Goal: Transaction & Acquisition: Purchase product/service

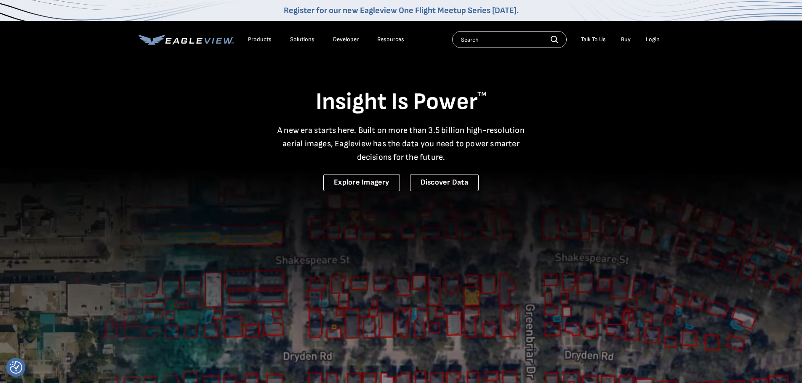
click at [640, 120] on div "Insight Is Power TM A new era starts here. Built on more than 3.5 billion high-…" at bounding box center [400, 124] width 525 height 134
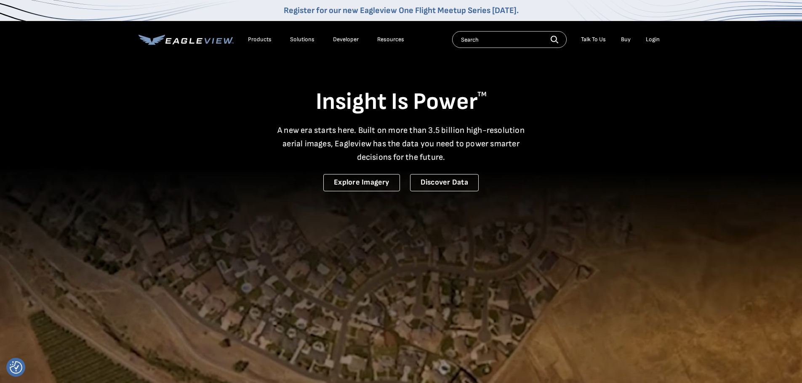
click at [651, 40] on div "Login" at bounding box center [653, 40] width 14 height 8
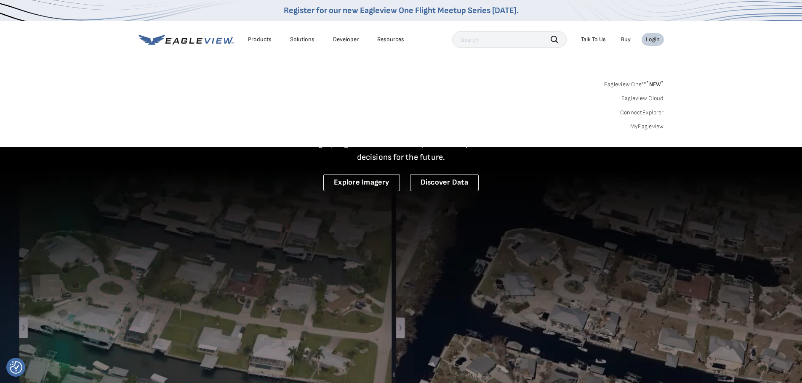
click at [649, 126] on link "MyEagleview" at bounding box center [647, 127] width 34 height 8
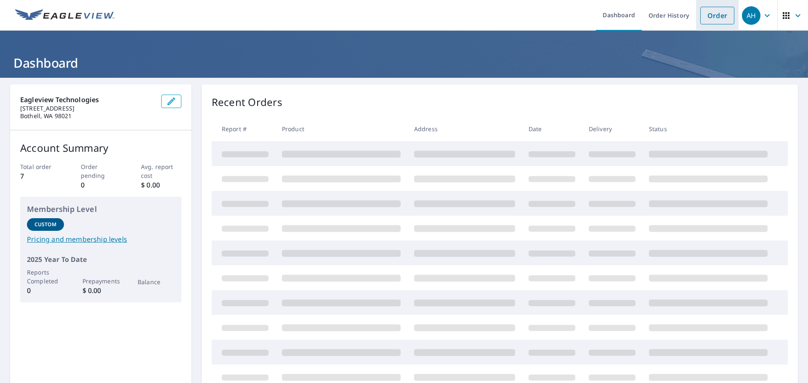
click at [716, 13] on link "Order" at bounding box center [717, 16] width 34 height 18
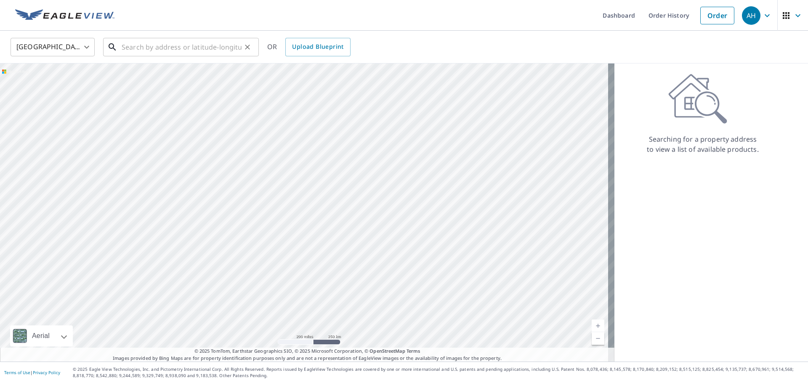
click at [180, 41] on input "text" at bounding box center [182, 47] width 120 height 24
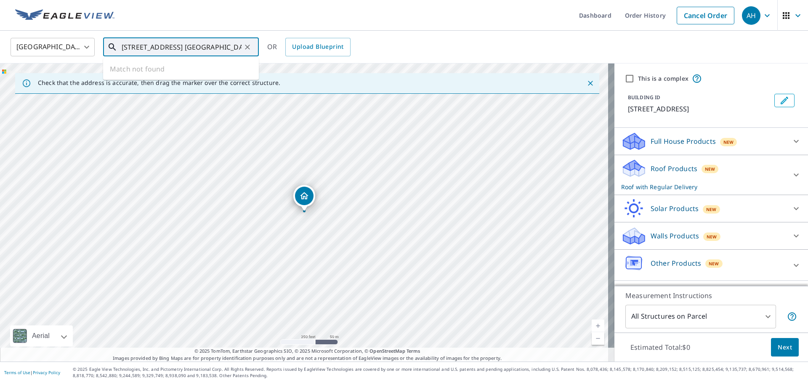
click at [212, 46] on input "[STREET_ADDRESS] [GEOGRAPHIC_DATA]" at bounding box center [182, 47] width 120 height 24
type input "110 landings drive rehobeth beach"
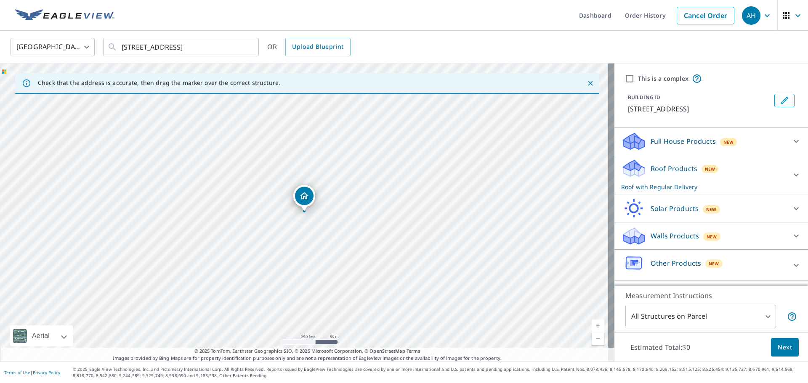
click at [692, 109] on p "110 Landing Dr, Rehoboth Beach, DE, 19971" at bounding box center [699, 109] width 143 height 10
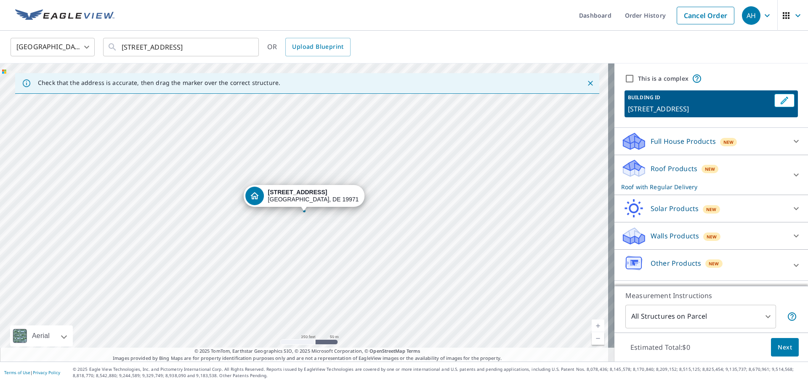
click at [665, 176] on div "Roof Products New Roof with Regular Delivery" at bounding box center [703, 175] width 165 height 33
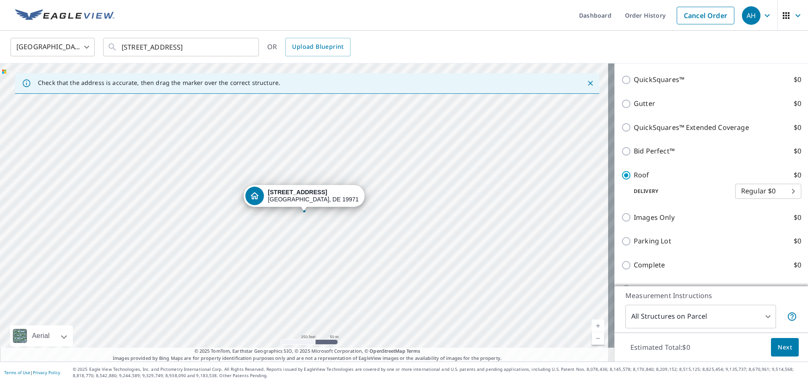
scroll to position [210, 0]
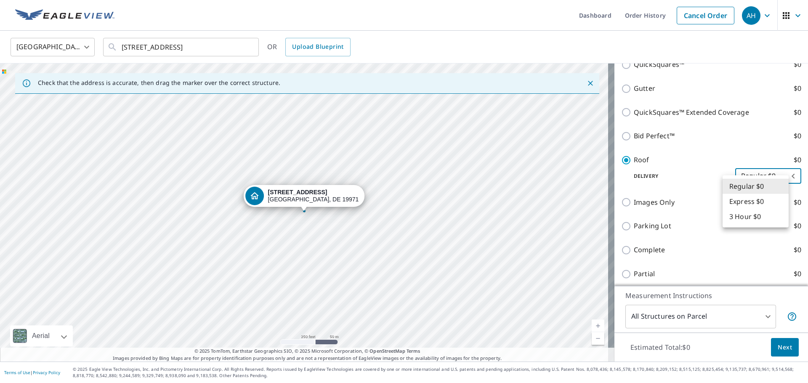
click at [752, 189] on body "AH AH Dashboard Order History Cancel Order AH United States US ​ 110 landings d…" at bounding box center [404, 191] width 808 height 383
click at [750, 214] on li "3 Hour $0" at bounding box center [756, 216] width 66 height 15
type input "7"
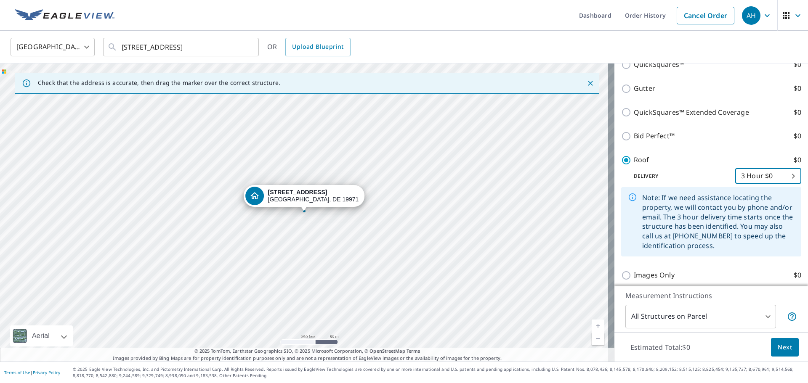
click at [778, 346] on span "Next" at bounding box center [785, 348] width 14 height 11
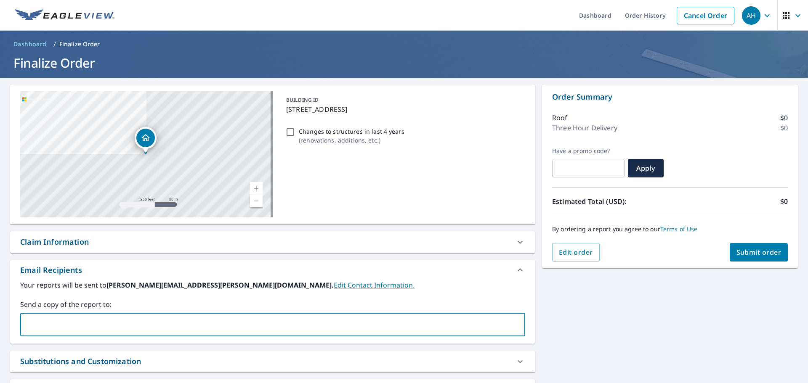
click at [146, 325] on input "text" at bounding box center [266, 325] width 485 height 16
type input "rshort@rshortroofing.com"
checkbox input "true"
type input "dspencer@rshortroofing.com"
checkbox input "true"
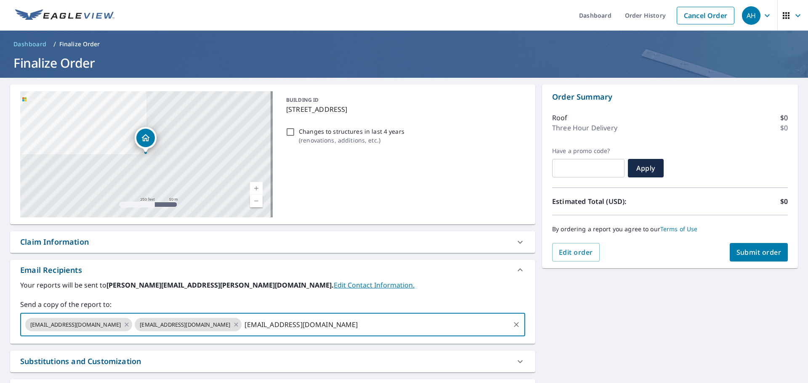
type input "nvavala@rshortroofing.com"
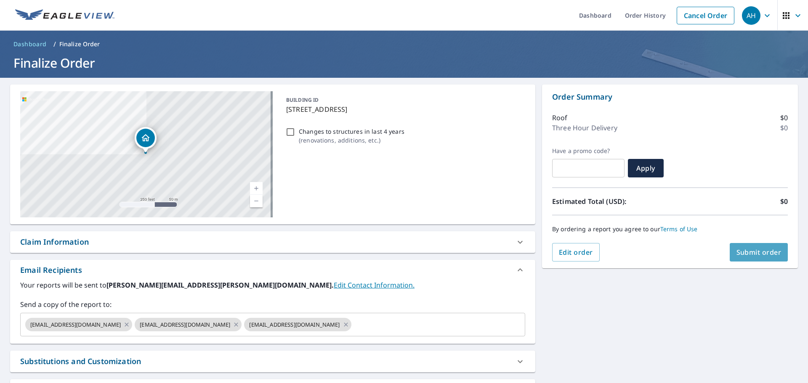
click at [746, 254] on span "Submit order" at bounding box center [759, 252] width 45 height 9
checkbox input "true"
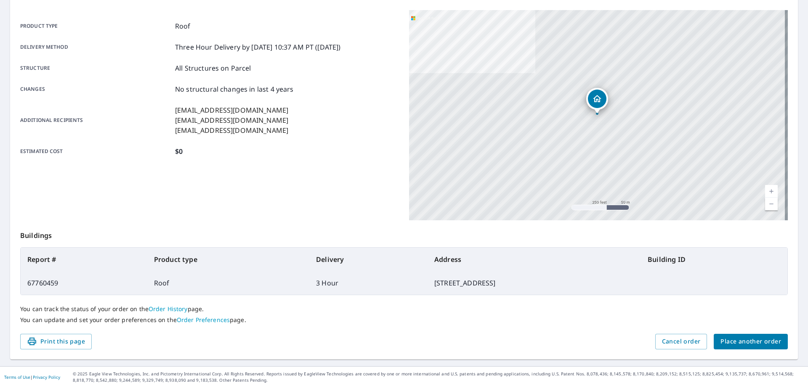
scroll to position [112, 0]
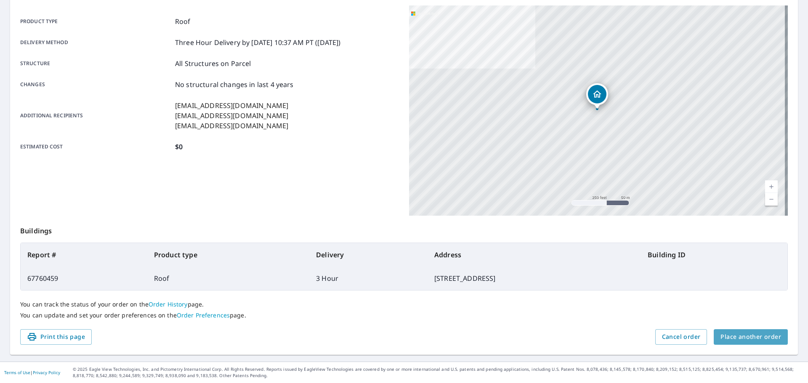
click at [753, 333] on span "Place another order" at bounding box center [751, 337] width 61 height 11
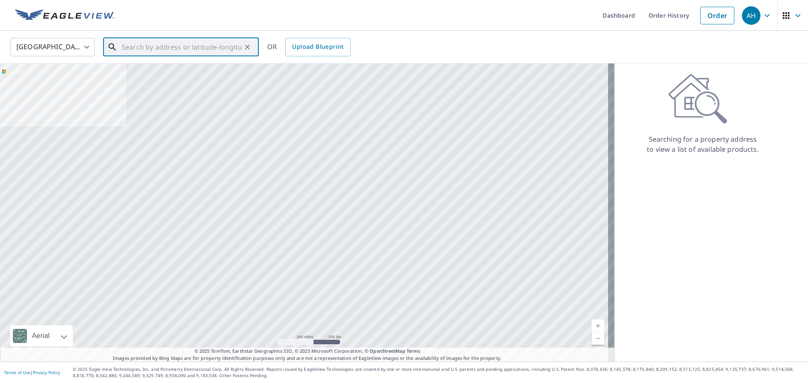
click at [214, 48] on input "text" at bounding box center [182, 47] width 120 height 24
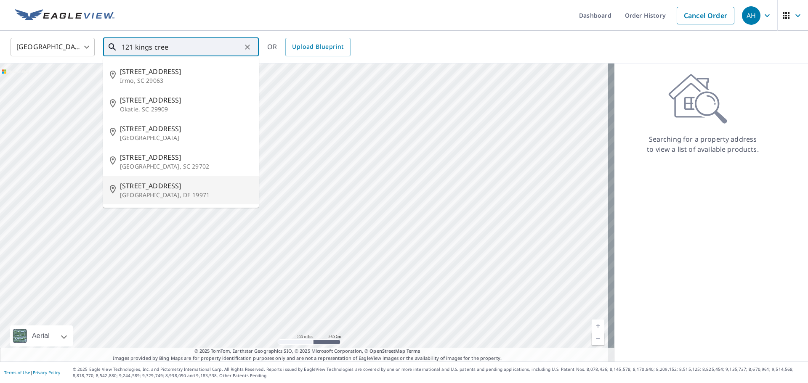
click at [164, 191] on p "Rehoboth Beach, DE 19971" at bounding box center [186, 195] width 132 height 8
type input "121 Kings Creek Rd Rehoboth Beach, DE 19971"
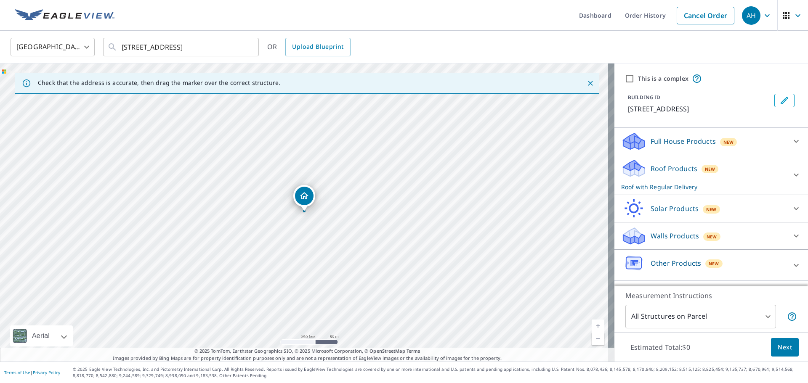
scroll to position [5, 0]
click at [761, 174] on div "Roof Products New Roof with Regular Delivery" at bounding box center [703, 175] width 165 height 33
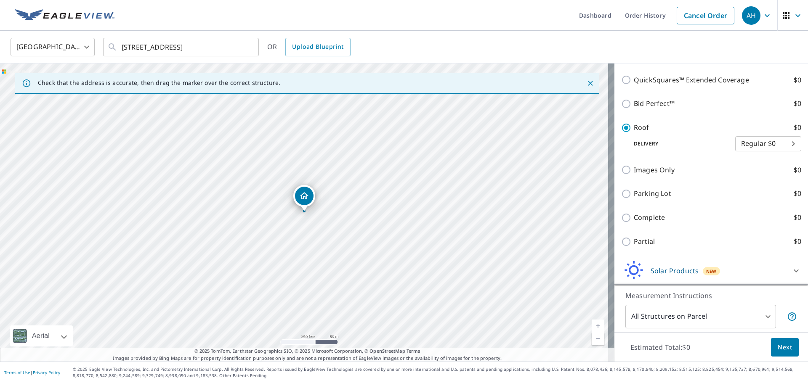
scroll to position [258, 0]
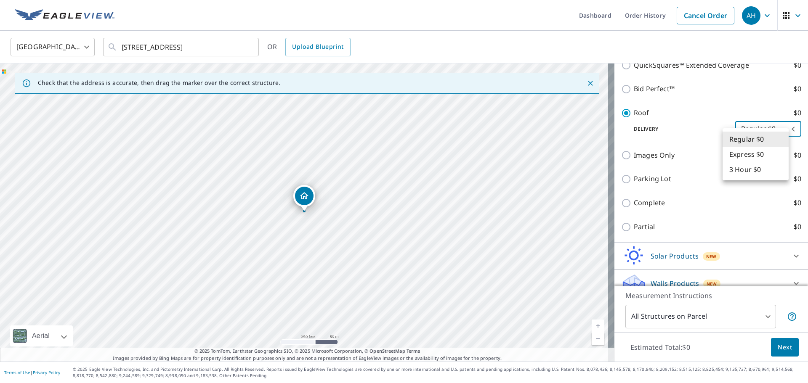
click at [763, 141] on body "AH AH Dashboard Order History Cancel Order AH United States US ​ 121 Kings Cree…" at bounding box center [404, 191] width 808 height 383
click at [750, 170] on li "3 Hour $0" at bounding box center [756, 169] width 66 height 15
type input "7"
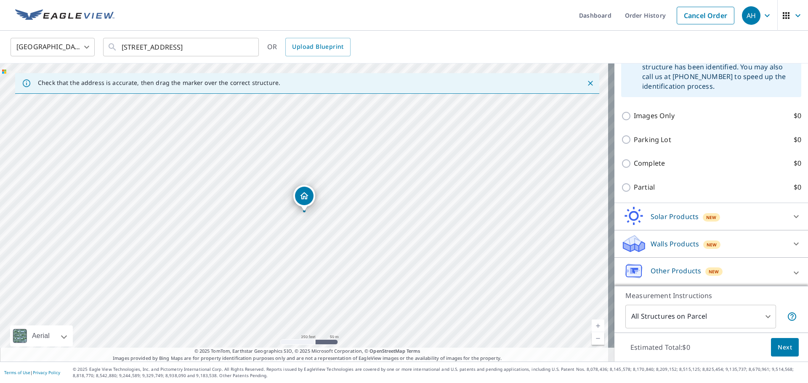
scroll to position [383, 0]
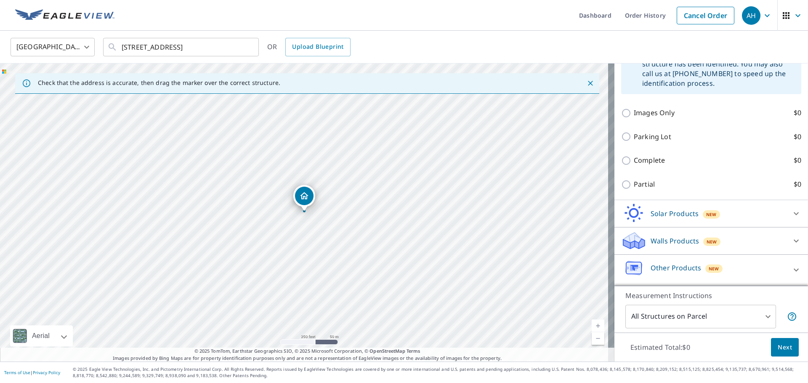
click at [779, 345] on span "Next" at bounding box center [785, 348] width 14 height 11
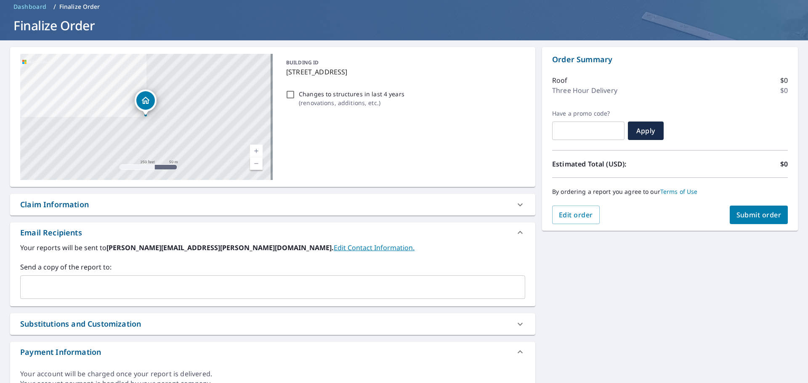
scroll to position [78, 0]
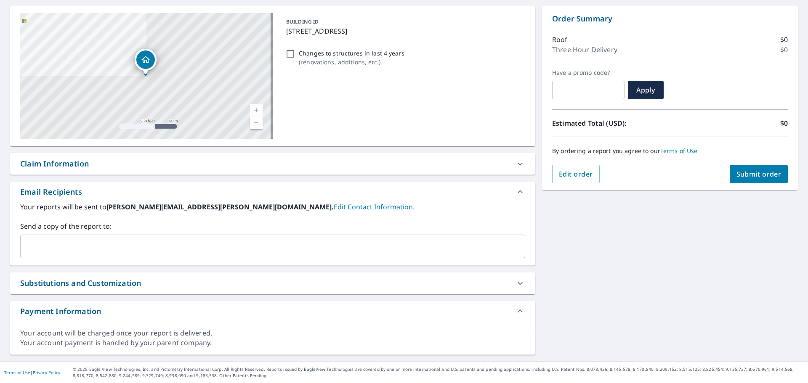
click at [138, 246] on input "text" at bounding box center [266, 247] width 485 height 16
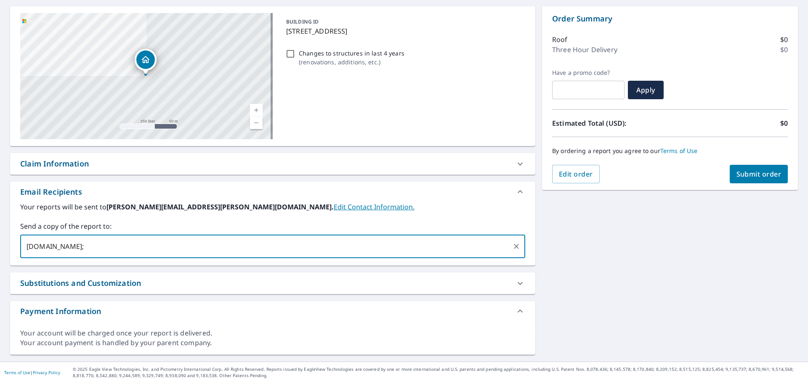
type input "rshortroofing.com"
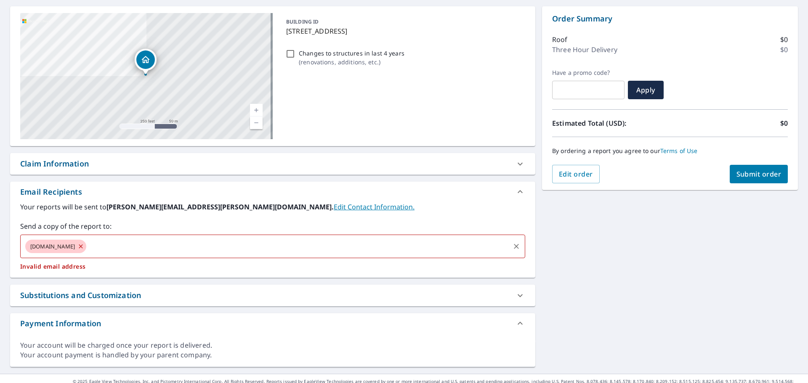
click at [82, 244] on icon at bounding box center [80, 246] width 7 height 9
checkbox input "true"
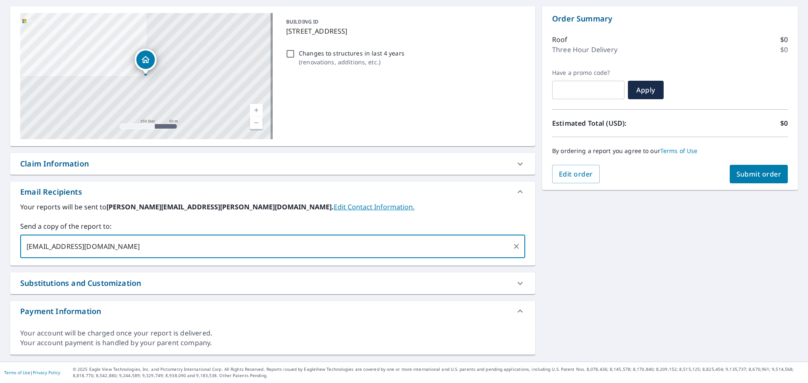
type input "rshort@rshortroofing.com"
drag, startPoint x: 135, startPoint y: 247, endPoint x: 24, endPoint y: 245, distance: 110.7
click at [24, 245] on input "rshort@rshortroofing.com" at bounding box center [266, 247] width 485 height 16
click at [143, 243] on input "rshort@rshortroofing.com" at bounding box center [266, 247] width 485 height 16
checkbox input "true"
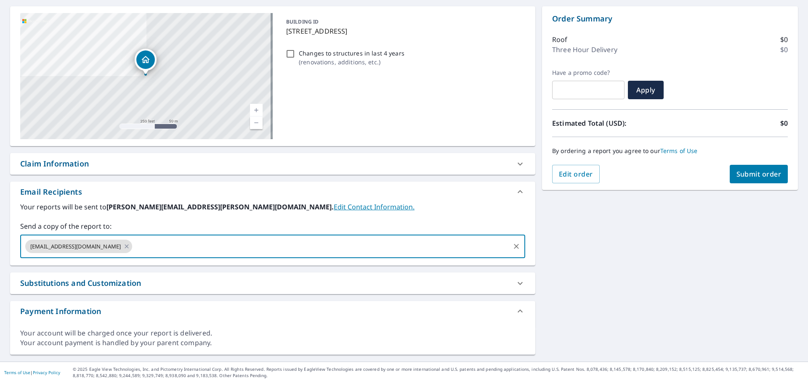
paste input "rshort@rshortroofing.com"
type input "nvavala@rshortroofing.com"
click at [228, 247] on input "nvavala@rshortroofing.com" at bounding box center [320, 247] width 375 height 16
checkbox input "true"
paste input "rshort@rshortroofing.com"
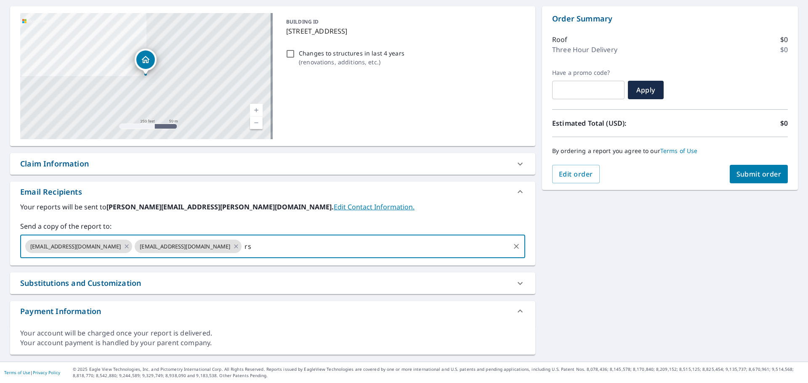
type input "r"
type input "dspencer@rshortroofing.com"
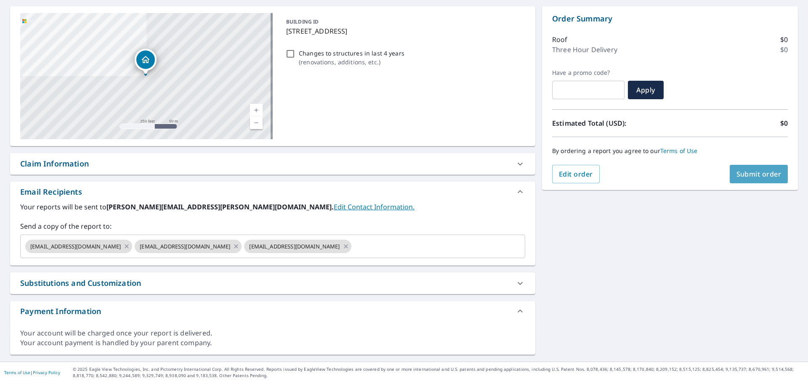
click at [756, 174] on span "Submit order" at bounding box center [759, 174] width 45 height 9
checkbox input "true"
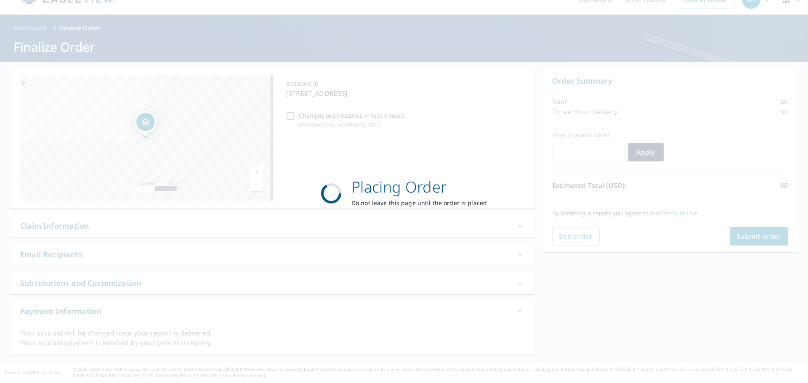
scroll to position [16, 0]
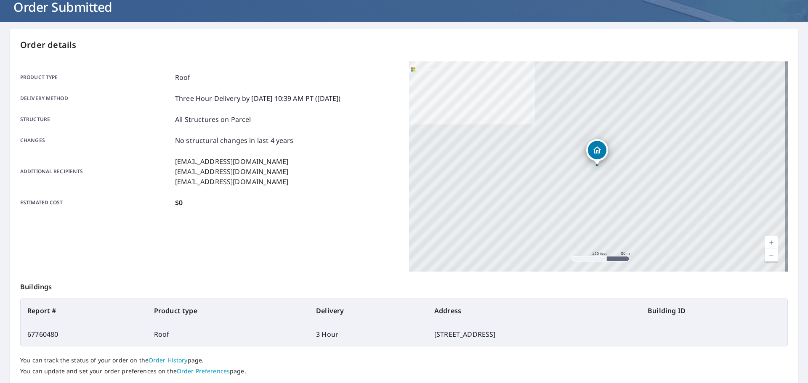
scroll to position [112, 0]
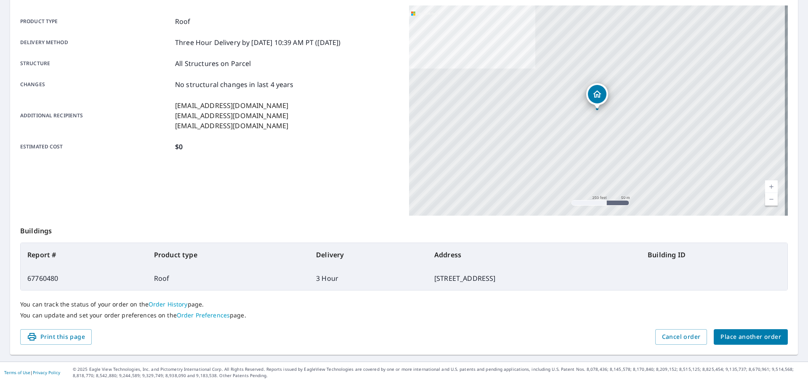
click at [735, 337] on span "Place another order" at bounding box center [751, 337] width 61 height 11
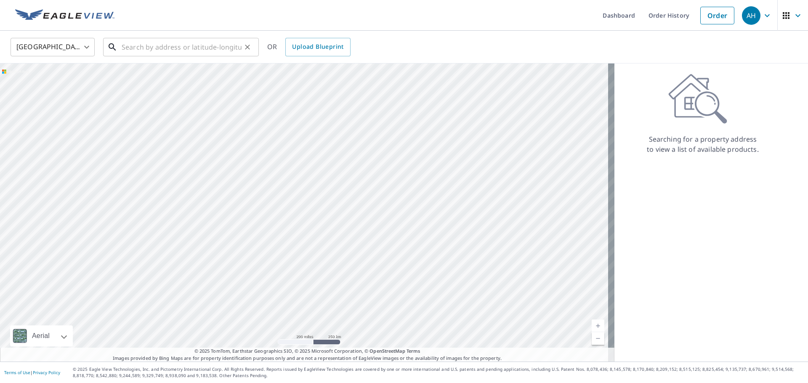
click at [216, 44] on input "text" at bounding box center [182, 47] width 120 height 24
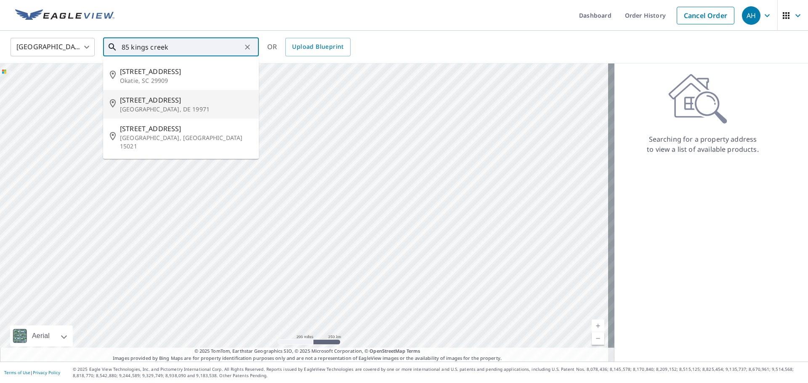
click at [142, 97] on span "85 Kings Creek Cir" at bounding box center [186, 100] width 132 height 10
type input "85 Kings Creek Cir Rehoboth Beach, DE 19971"
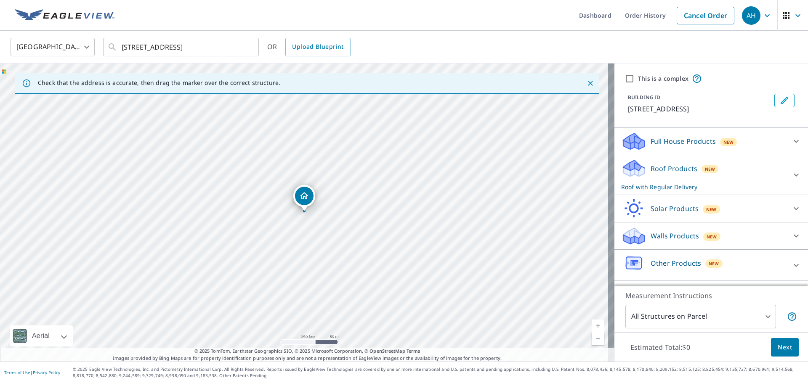
click at [672, 174] on p "Roof Products" at bounding box center [674, 169] width 47 height 10
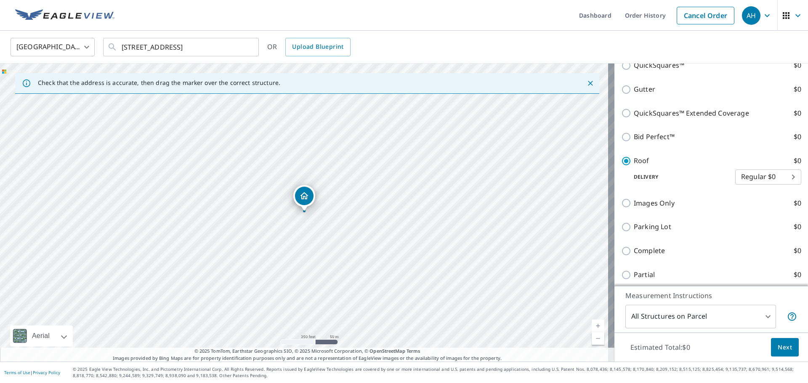
scroll to position [210, 0]
click at [751, 189] on body "AH AH Dashboard Order History Cancel Order AH United States US ​ 85 Kings Creek…" at bounding box center [404, 191] width 808 height 383
click at [751, 213] on li "3 Hour $0" at bounding box center [756, 216] width 66 height 15
type input "7"
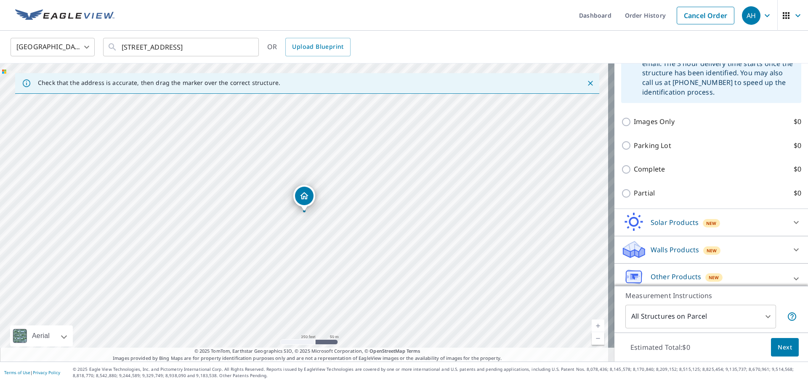
scroll to position [379, 0]
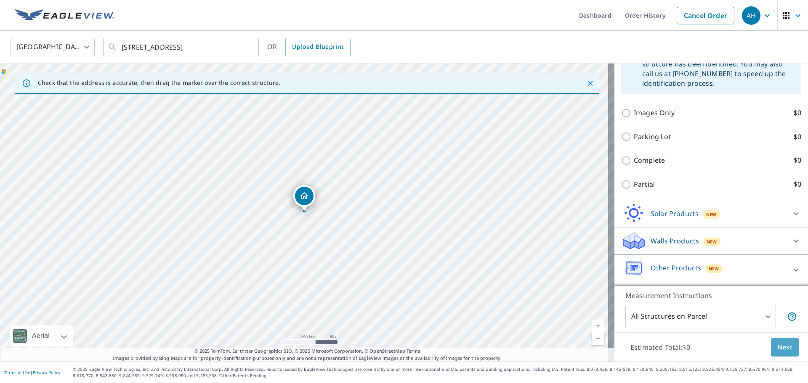
click at [783, 346] on span "Next" at bounding box center [785, 348] width 14 height 11
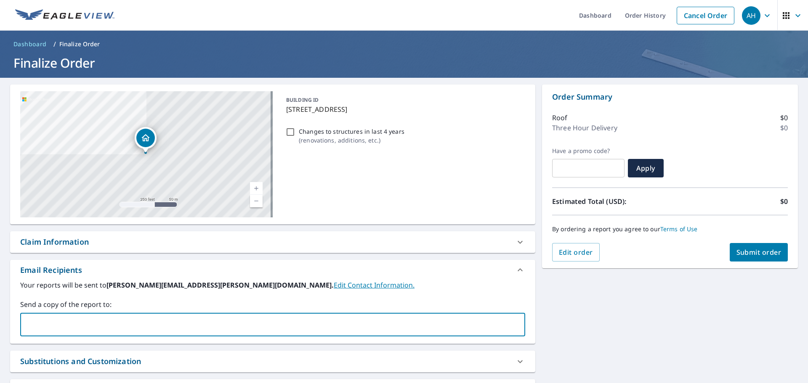
paste input "rshort@rshortroofing.com"
type input "rshort@rshortroofing.com"
checkbox input "true"
paste input "rshort@rshortroofing.com"
type input "nvavala@rshortroofing.com"
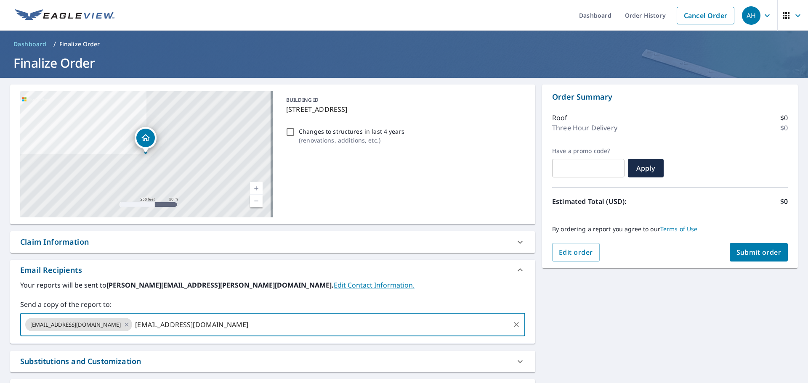
checkbox input "true"
paste input "rshort@rshortroofing.com"
click at [356, 330] on input "dspencer@rshortroofing.com" at bounding box center [376, 325] width 266 height 16
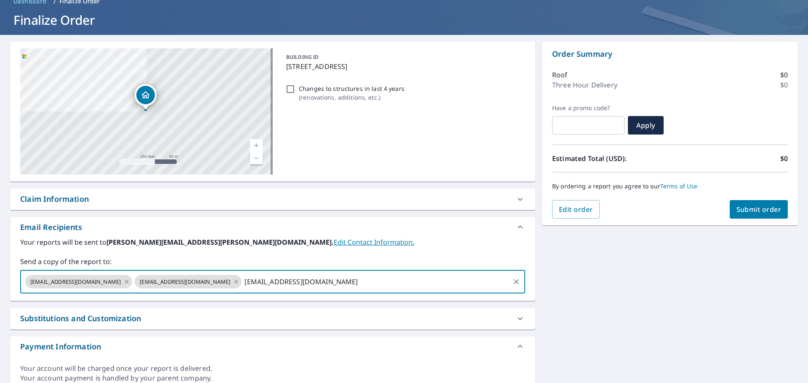
scroll to position [78, 0]
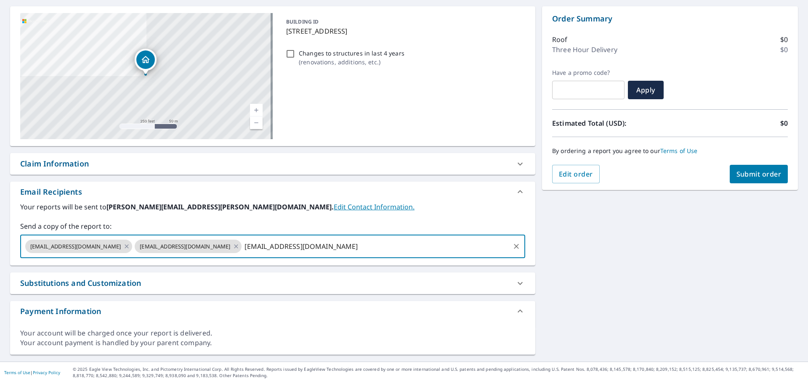
type input "dspencer@rshortroofing.com"
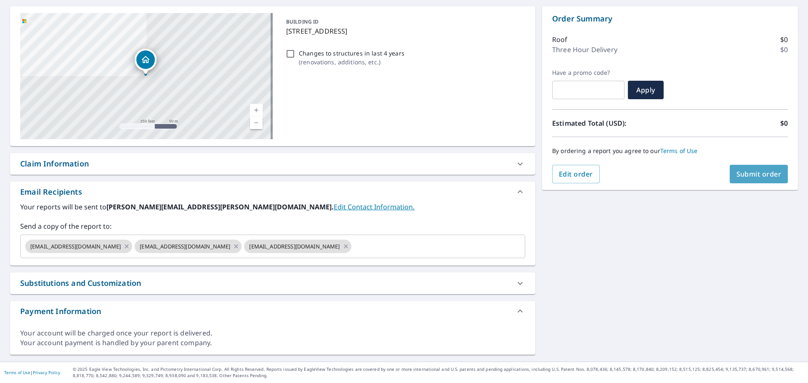
click at [747, 173] on span "Submit order" at bounding box center [759, 174] width 45 height 9
checkbox input "true"
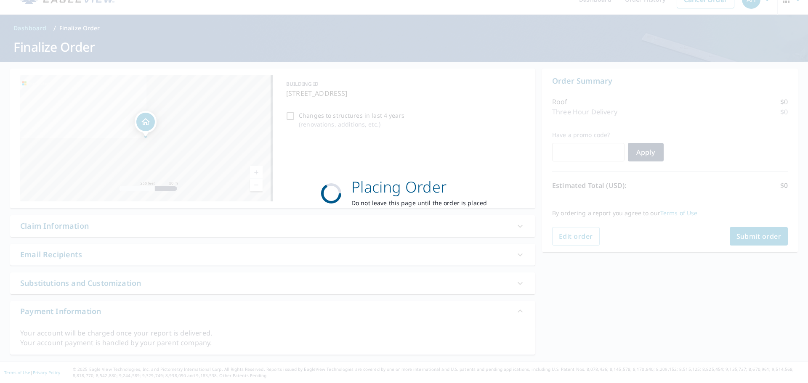
scroll to position [16, 0]
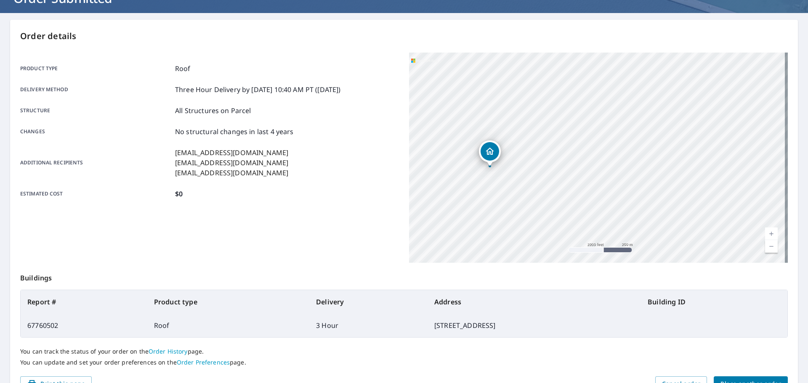
scroll to position [112, 0]
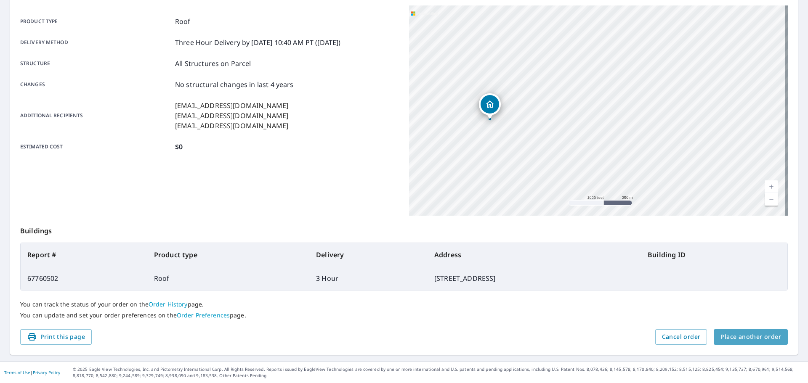
click at [751, 333] on span "Place another order" at bounding box center [751, 337] width 61 height 11
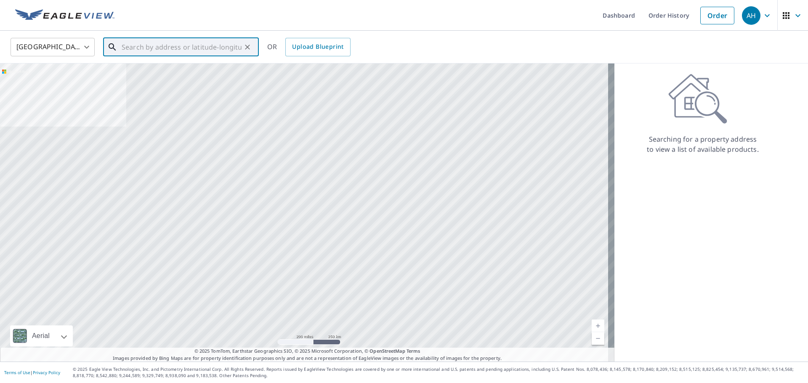
click at [209, 46] on input "text" at bounding box center [182, 47] width 120 height 24
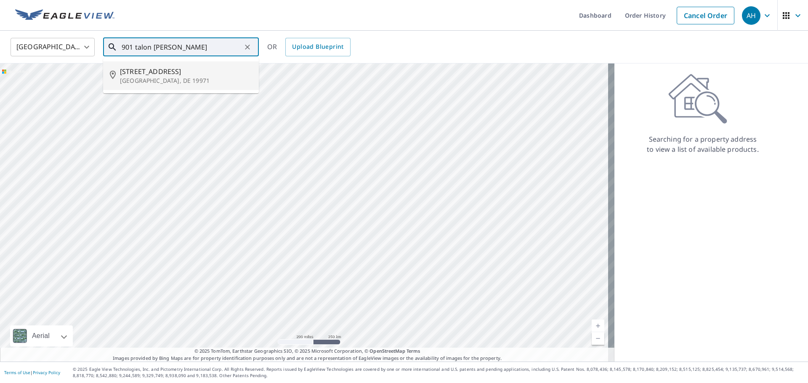
click at [151, 71] on span "901 Talon Dr" at bounding box center [186, 72] width 132 height 10
type input "901 Talon Dr Rehoboth Beach, DE 19971"
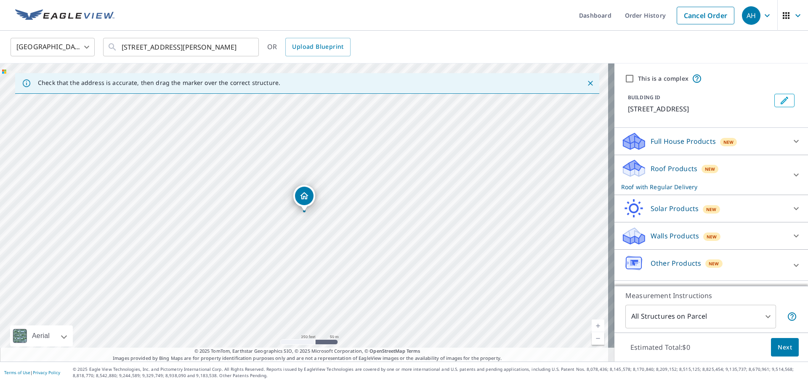
click at [628, 79] on input "This is a complex" at bounding box center [630, 79] width 10 height 10
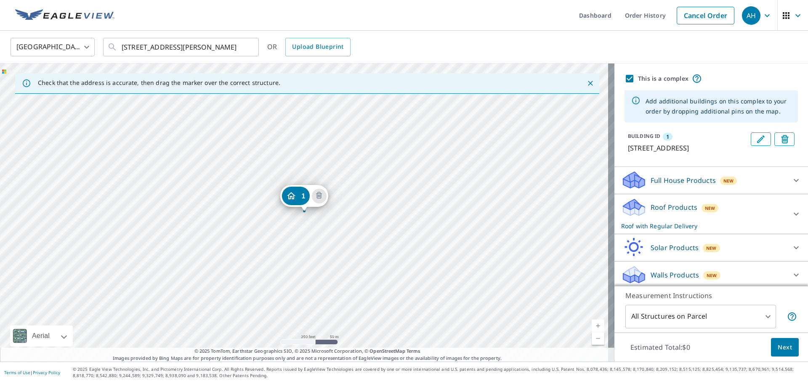
click at [625, 78] on input "This is a complex" at bounding box center [630, 79] width 10 height 10
checkbox input "false"
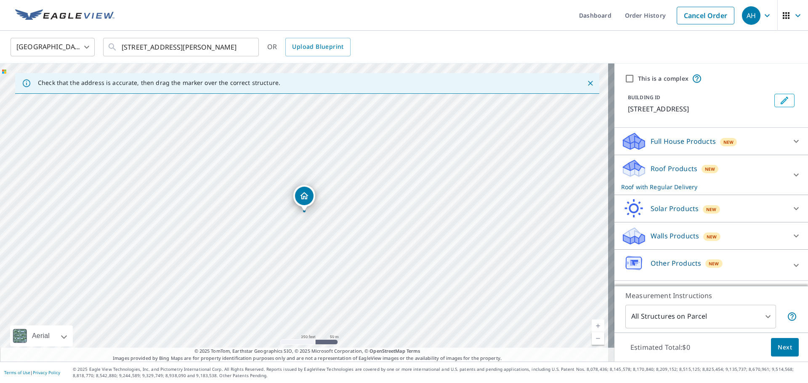
click at [732, 170] on div "Roof Products New Roof with Regular Delivery" at bounding box center [703, 175] width 165 height 33
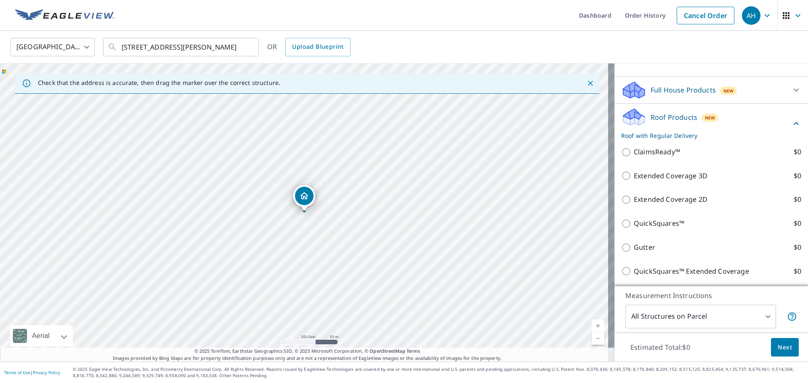
scroll to position [126, 0]
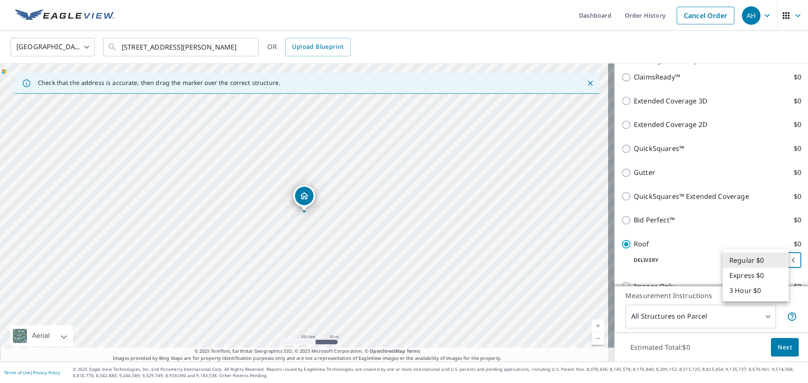
click at [753, 258] on body "AH AH Dashboard Order History Cancel Order AH United States US ​ 901 Talon Dr R…" at bounding box center [404, 191] width 808 height 383
click at [748, 289] on li "3 Hour $0" at bounding box center [756, 290] width 66 height 15
type input "7"
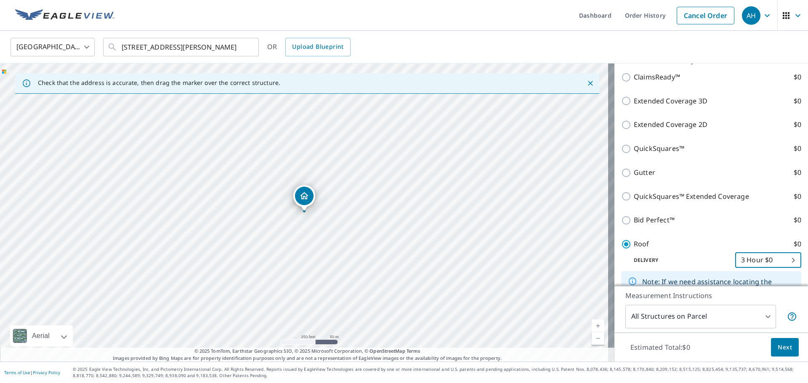
click at [779, 348] on span "Next" at bounding box center [785, 348] width 14 height 11
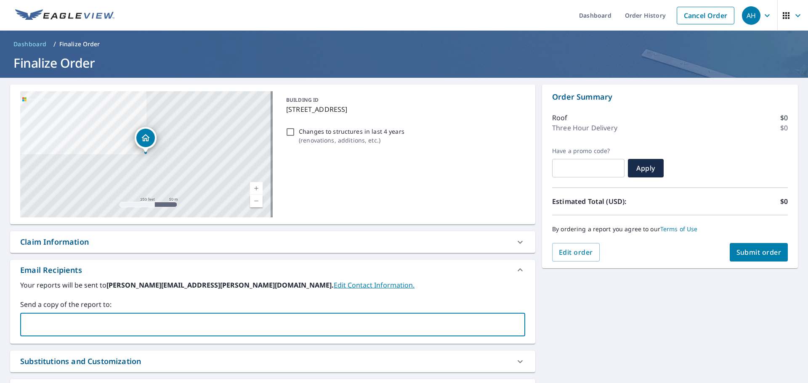
paste input "rshort@rshortroofing.com"
type input "rshort@rshortroofing.com"
checkbox input "true"
paste input "rshort@rshortroofing.com"
type input "nvavala@rshortroofing.com"
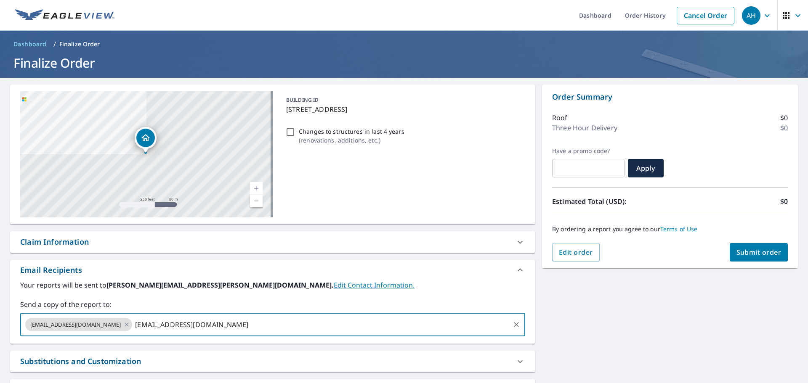
click at [235, 322] on input "nvavala@rshortroofing.com" at bounding box center [320, 325] width 375 height 16
checkbox input "true"
type input "dspencer@rshortroofing.com"
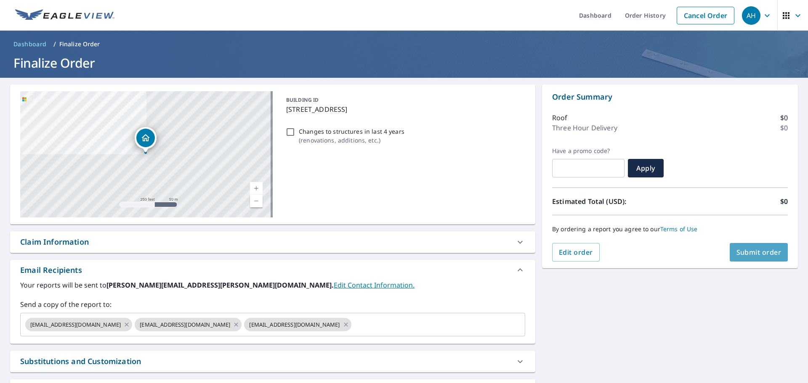
click at [755, 258] on button "Submit order" at bounding box center [759, 252] width 59 height 19
checkbox input "true"
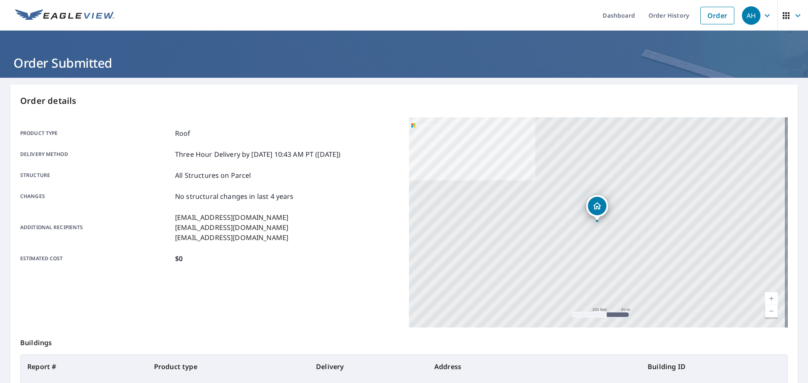
scroll to position [112, 0]
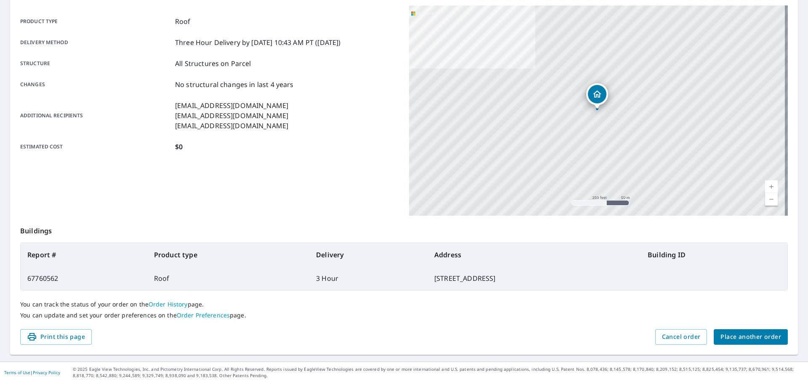
click at [738, 335] on span "Place another order" at bounding box center [751, 337] width 61 height 11
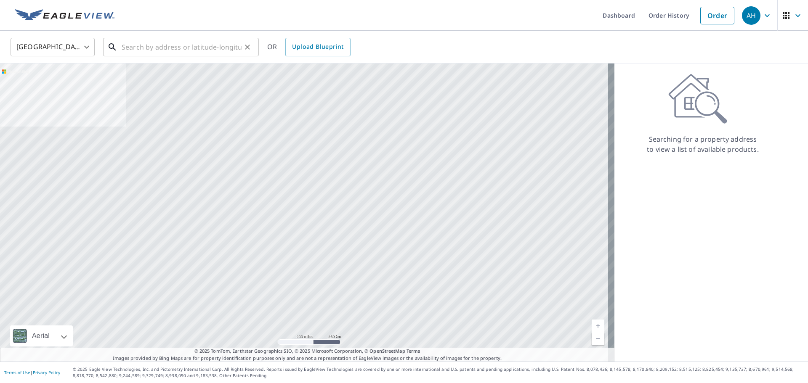
click at [197, 49] on input "text" at bounding box center [182, 47] width 120 height 24
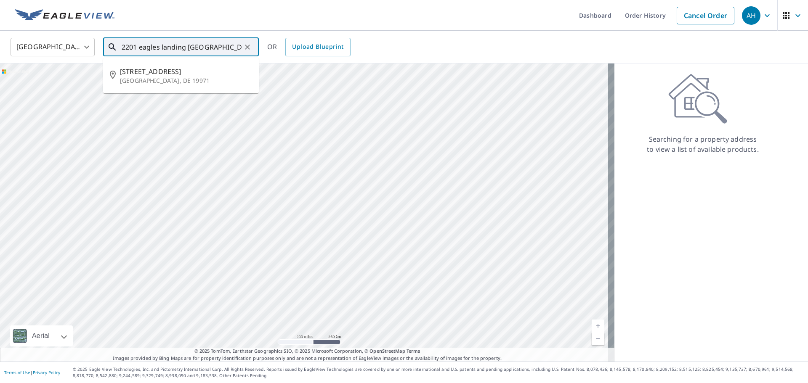
type input "2201 eagles landing rehoboth beach"
click at [248, 45] on icon "Clear" at bounding box center [247, 47] width 8 height 8
click at [130, 77] on p "Townsend, DE 19734" at bounding box center [186, 81] width 132 height 8
type input "4020 Dupont Pkwy Townsend, DE 19734"
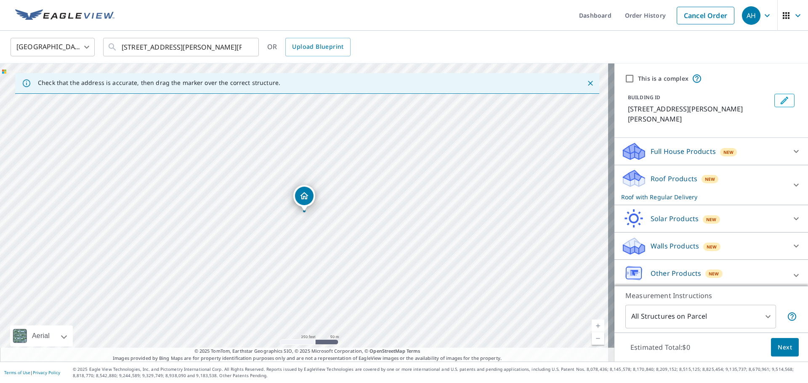
click at [750, 172] on div "Roof Products New Roof with Regular Delivery" at bounding box center [703, 185] width 165 height 33
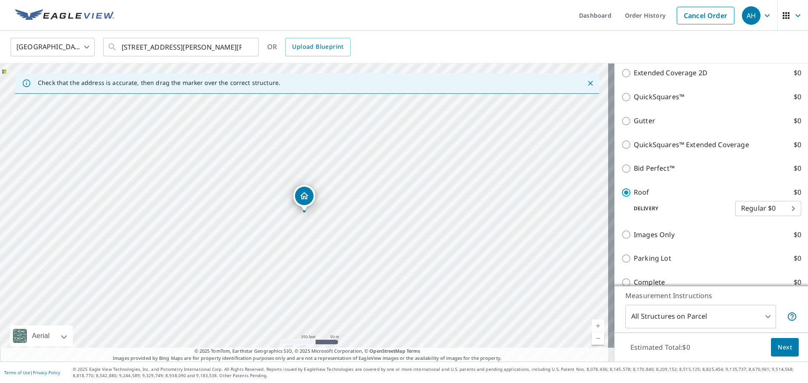
scroll to position [174, 0]
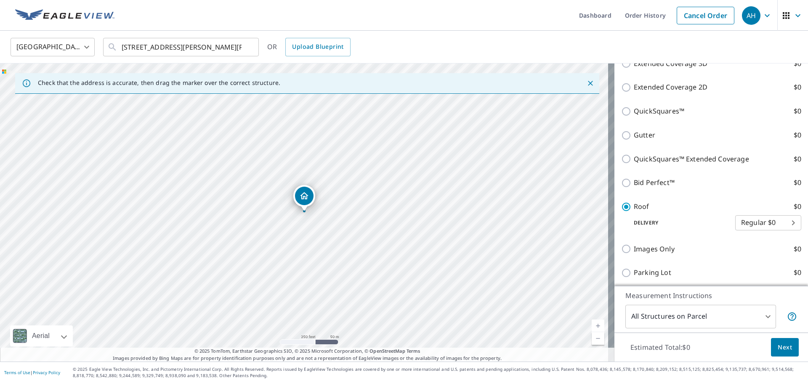
click at [739, 212] on body "AH AH Dashboard Order History Cancel Order AH United States US ​ 4020 Dupont Pk…" at bounding box center [404, 191] width 808 height 383
click at [744, 239] on li "3 Hour $0" at bounding box center [756, 243] width 66 height 15
type input "7"
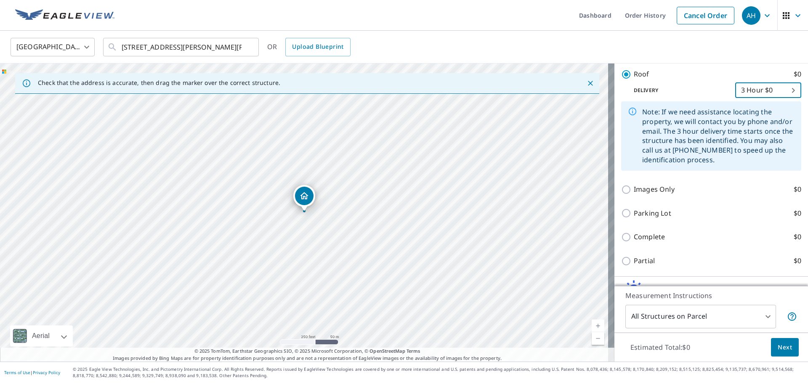
scroll to position [373, 0]
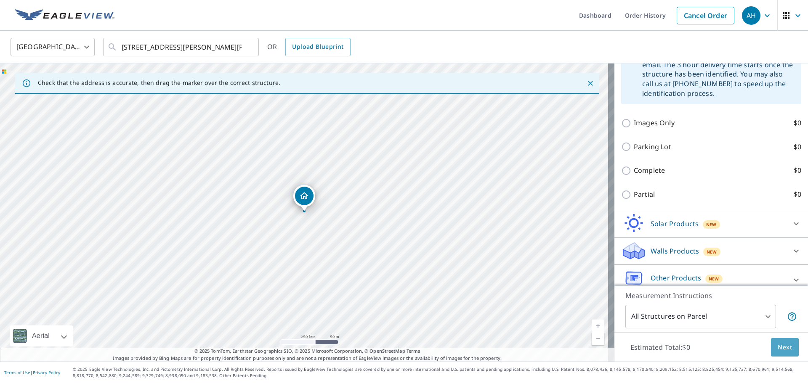
click at [780, 344] on span "Next" at bounding box center [785, 348] width 14 height 11
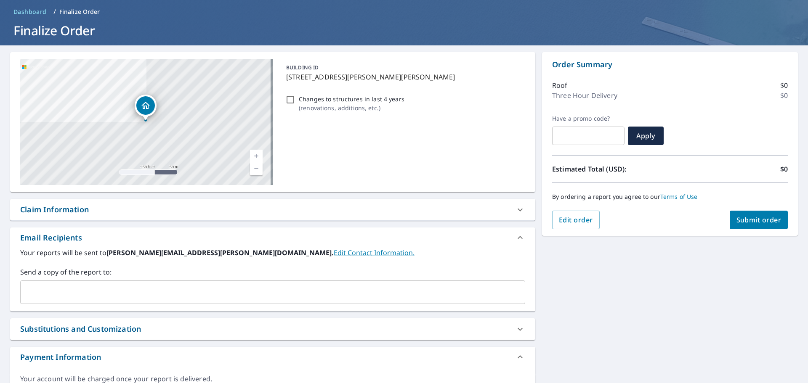
scroll to position [78, 0]
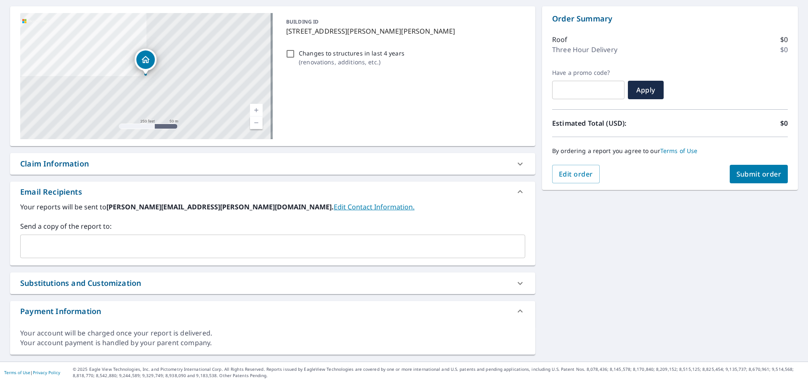
click at [61, 247] on input "text" at bounding box center [266, 247] width 485 height 16
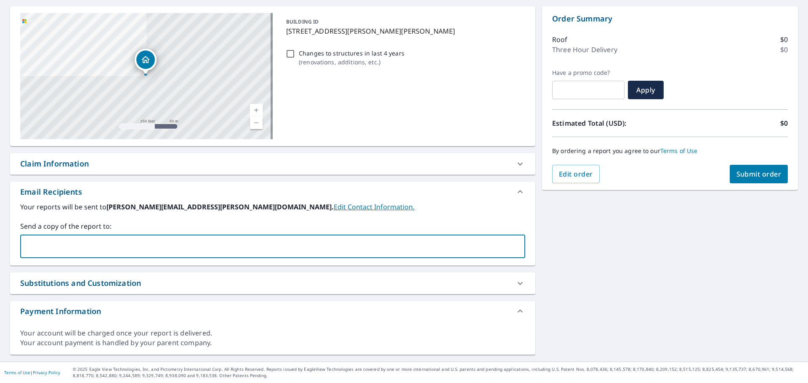
paste input "rshort@rshortroofing.com"
type input "rshort@rshortroofing.com"
checkbox input "true"
paste input "rshort@rshortroofing.com"
type input "nvavala@rshortroofing.com"
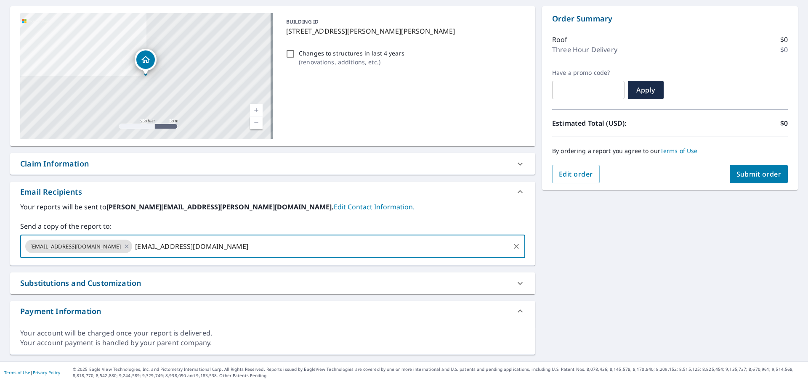
click at [259, 248] on input "nvavala@rshortroofing.com" at bounding box center [320, 247] width 375 height 16
checkbox input "true"
type input "d"
click at [288, 249] on input "text" at bounding box center [376, 247] width 266 height 16
paste input "rshort@rshortroofing.com"
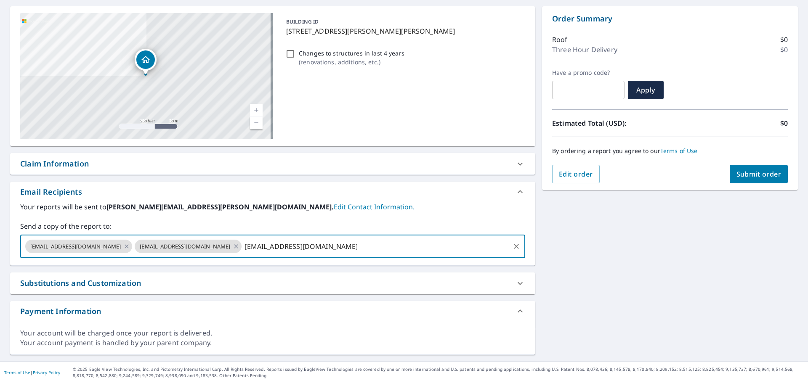
type input "dspencer@rshortroofing.com"
click at [327, 248] on input "dspencer@rshortroofing.com" at bounding box center [376, 247] width 266 height 16
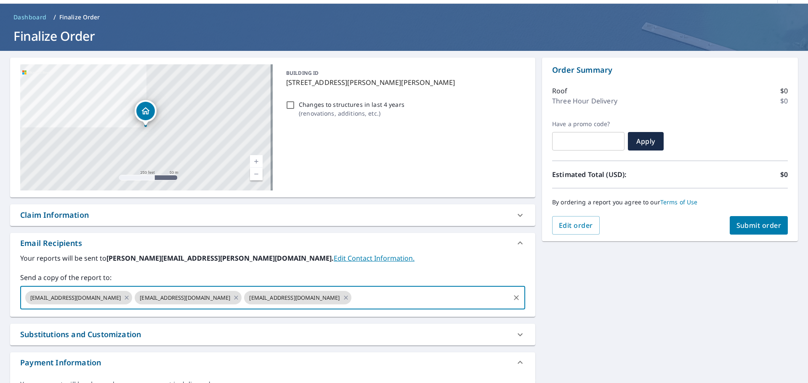
scroll to position [0, 0]
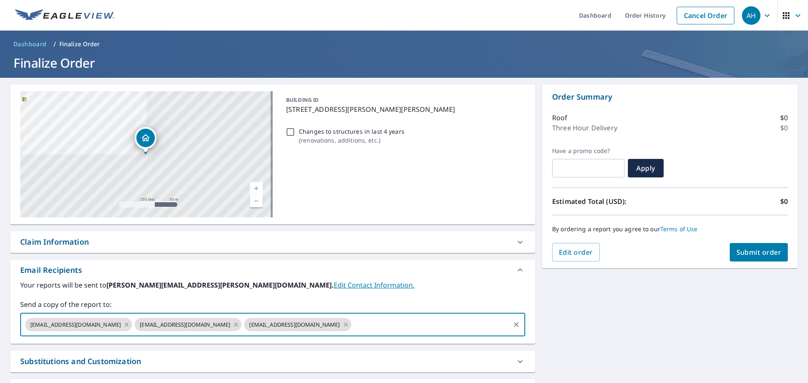
click at [742, 250] on span "Submit order" at bounding box center [759, 252] width 45 height 9
checkbox input "true"
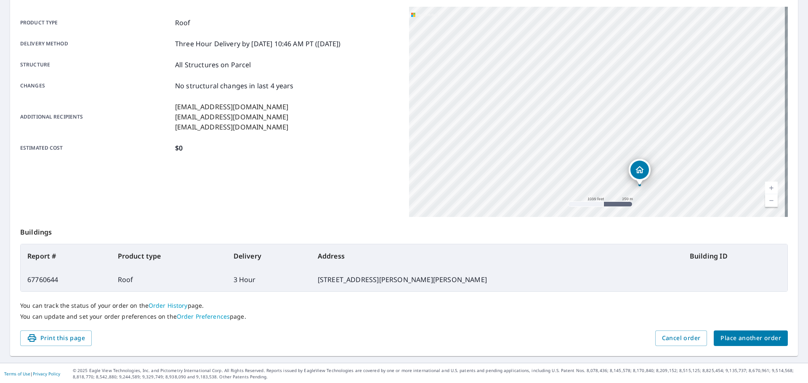
scroll to position [112, 0]
click at [737, 342] on span "Place another order" at bounding box center [751, 337] width 61 height 11
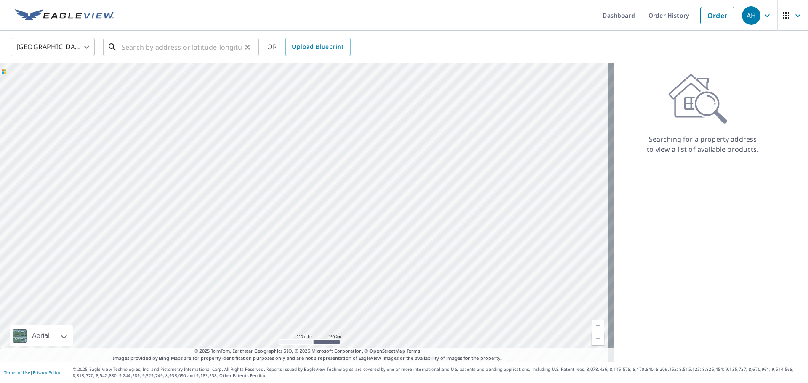
click at [207, 49] on input "text" at bounding box center [182, 47] width 120 height 24
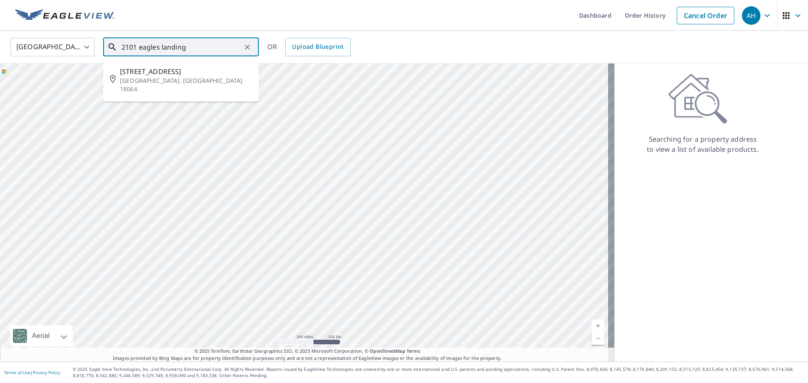
type input "2101 eagles landing"
click at [212, 43] on input "2101 eagles landing" at bounding box center [182, 47] width 120 height 24
